Goal: Task Accomplishment & Management: Complete application form

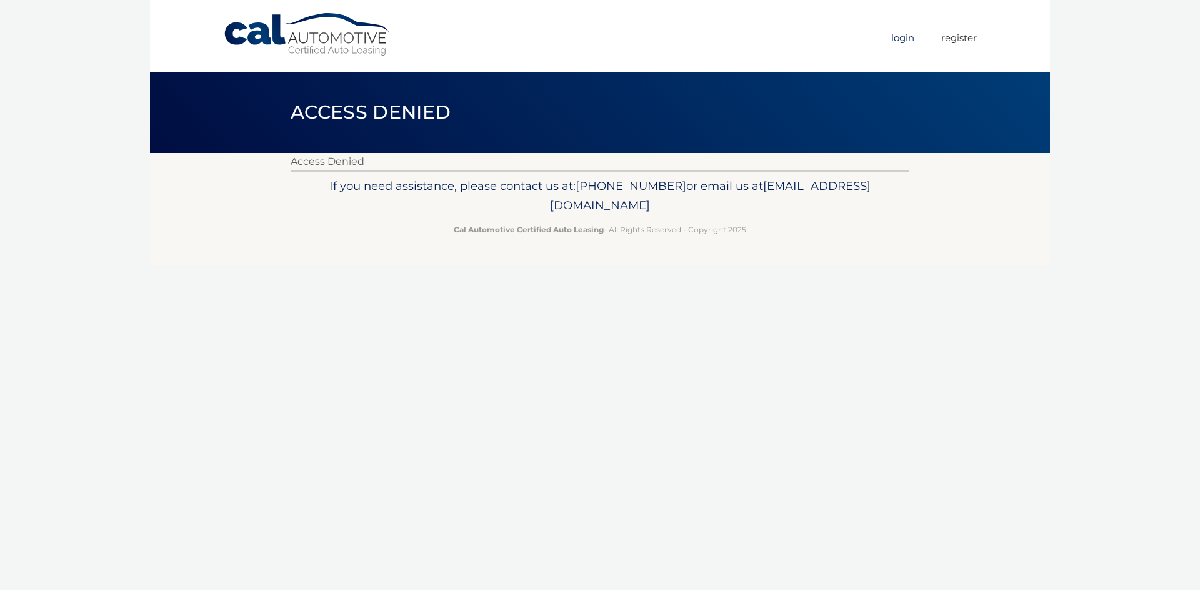
click at [907, 39] on link "Login" at bounding box center [902, 37] width 23 height 21
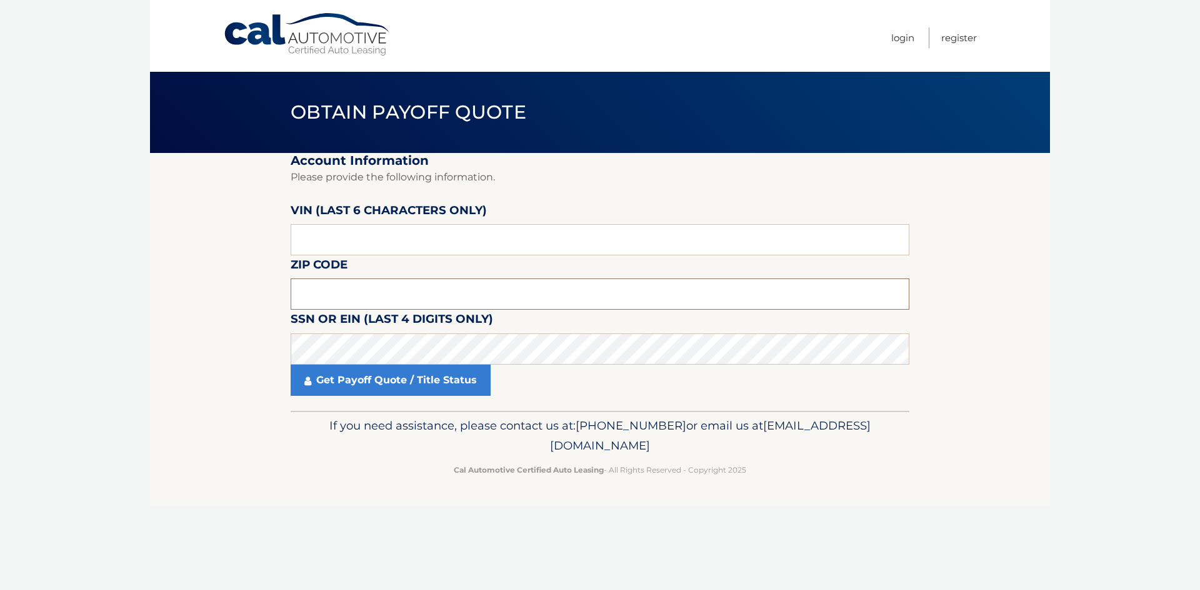
click at [389, 306] on input "text" at bounding box center [600, 294] width 619 height 31
click at [407, 249] on input "text" at bounding box center [600, 239] width 619 height 31
click at [386, 302] on input "text" at bounding box center [600, 294] width 619 height 31
click at [397, 242] on input "text" at bounding box center [600, 239] width 619 height 31
click at [309, 242] on input "text" at bounding box center [600, 239] width 619 height 31
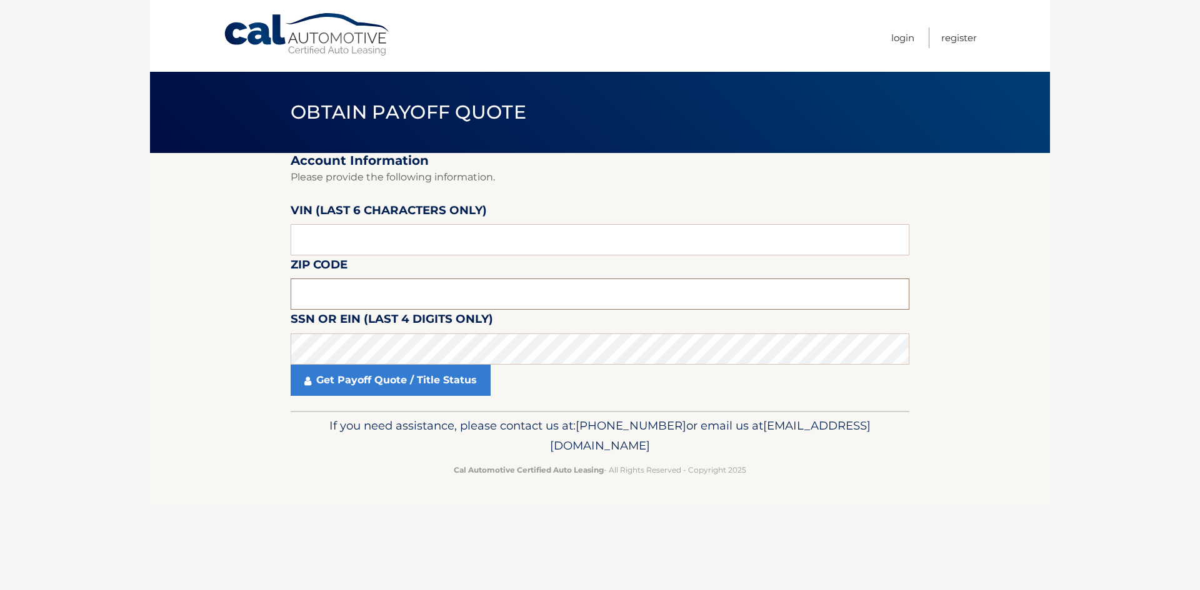
click at [332, 288] on input "text" at bounding box center [600, 294] width 619 height 31
type input "13148"
click at [346, 241] on input "text" at bounding box center [600, 239] width 619 height 31
click at [404, 244] on input "text" at bounding box center [600, 239] width 619 height 31
type input "272236"
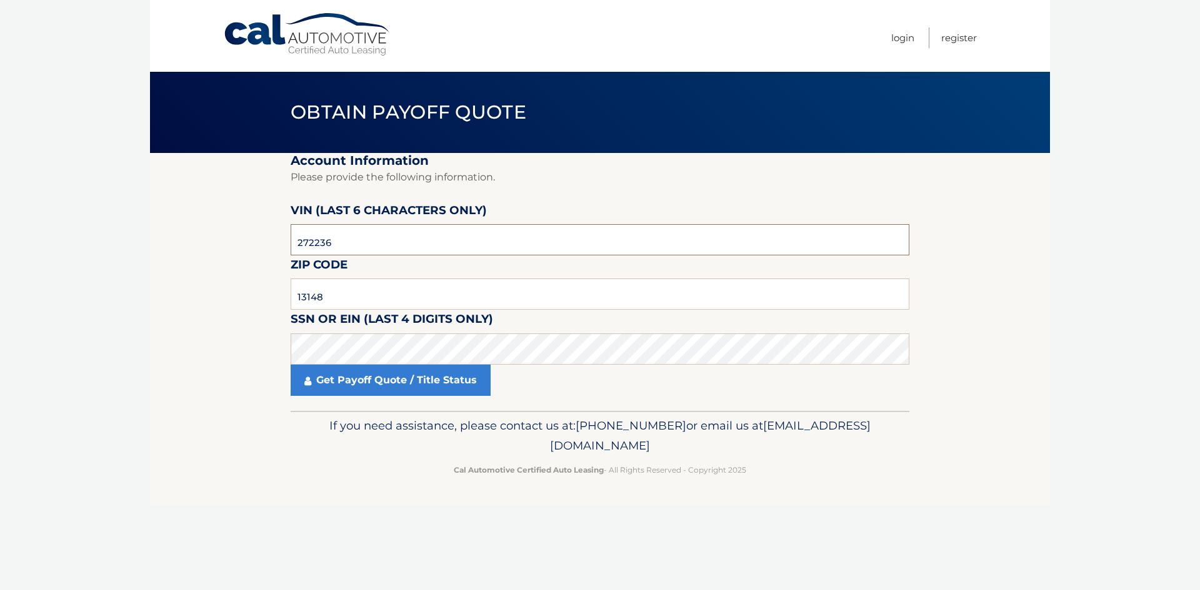
click button "For Originating Dealer" at bounding box center [0, 0] width 0 height 0
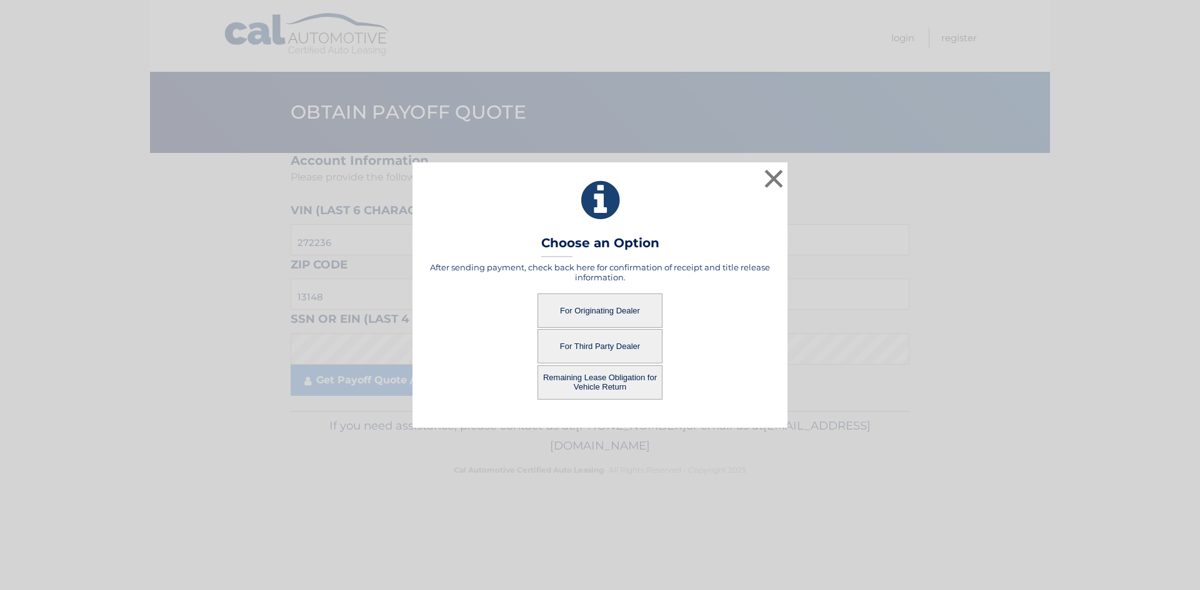
click at [612, 318] on button "For Originating Dealer" at bounding box center [599, 311] width 125 height 34
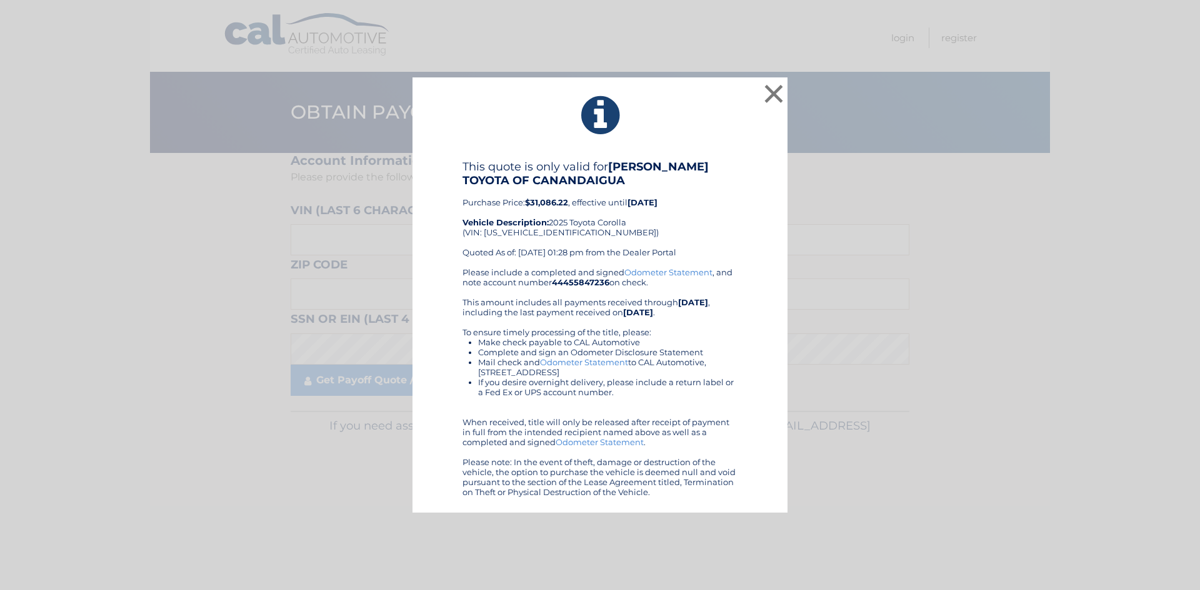
click at [544, 206] on b "$31,086.22" at bounding box center [546, 202] width 43 height 10
click at [686, 241] on div "This quote is only valid for [PERSON_NAME] TOYOTA OF CANANDAIGUA Purchase Price…" at bounding box center [599, 213] width 275 height 107
drag, startPoint x: 749, startPoint y: 246, endPoint x: 741, endPoint y: 226, distance: 21.6
click at [741, 226] on div "This quote is only valid for [PERSON_NAME] TOYOTA OF CANANDAIGUA Purchase Price…" at bounding box center [600, 328] width 344 height 337
